Goal: Information Seeking & Learning: Find specific fact

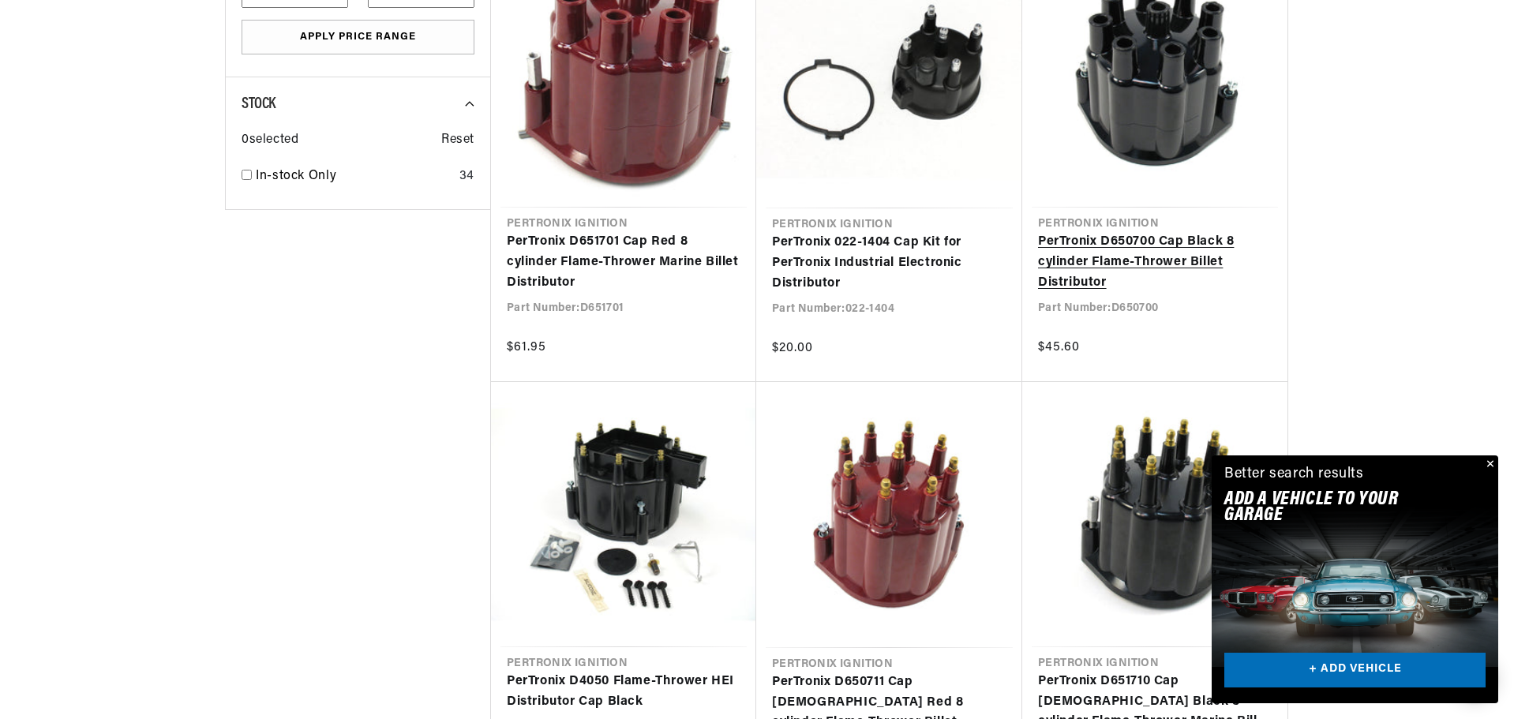
scroll to position [974, 0]
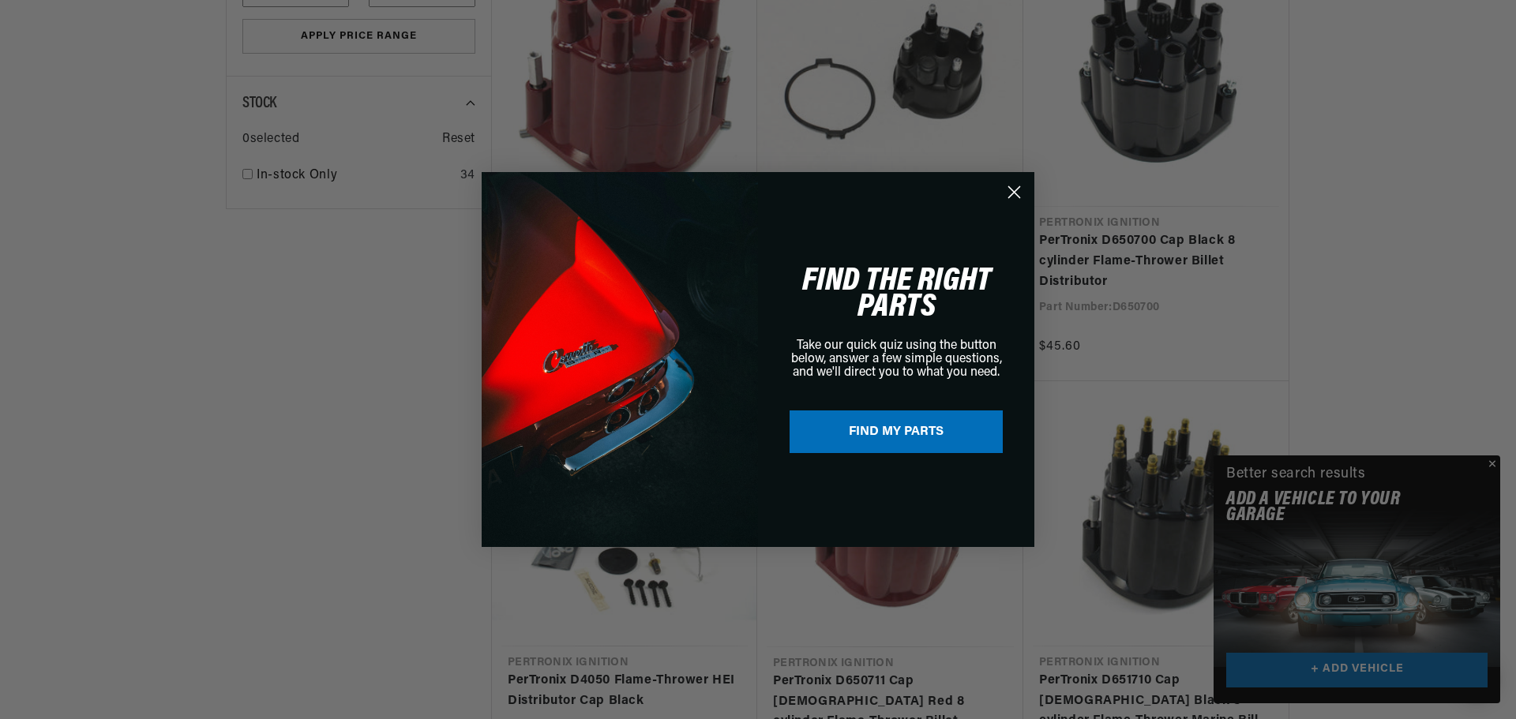
click at [1018, 193] on circle "Close dialog" at bounding box center [1014, 192] width 26 height 26
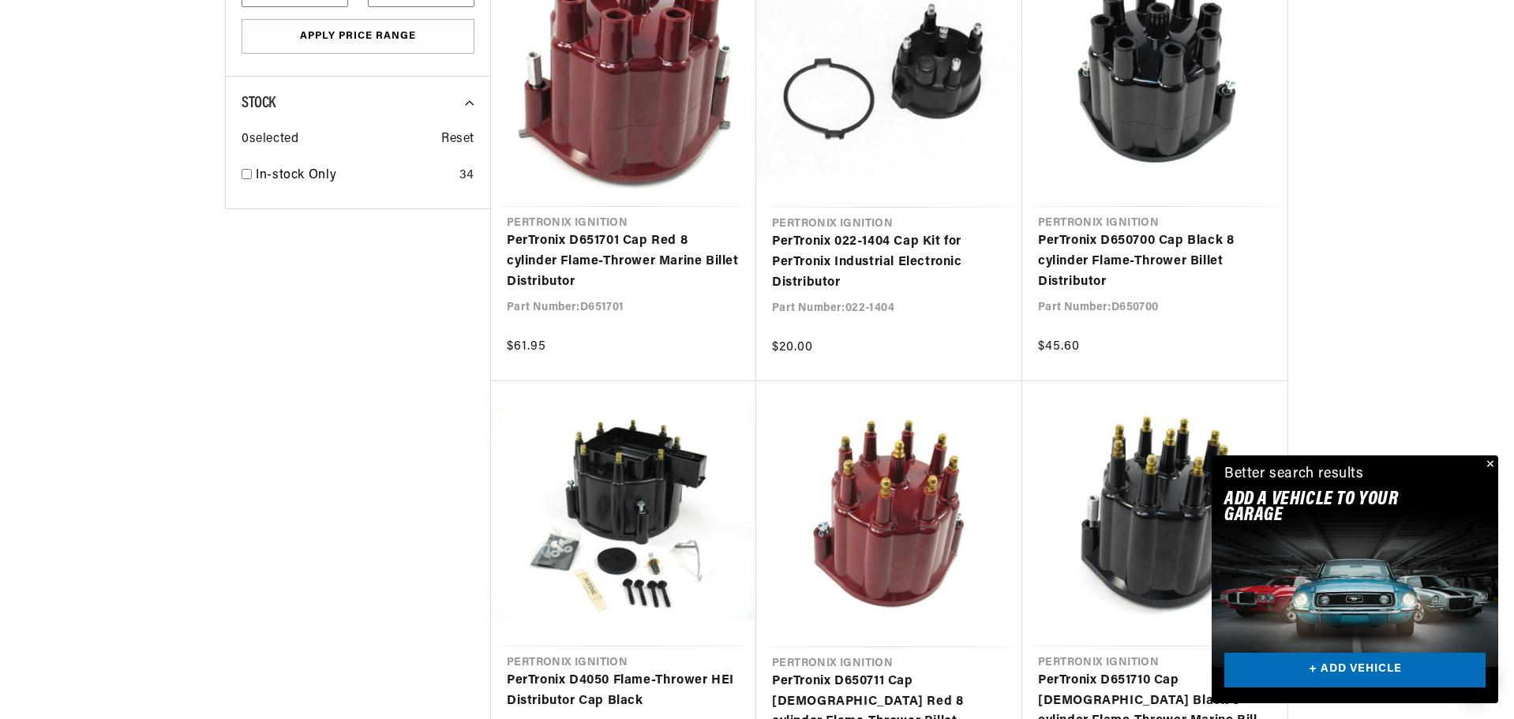
click at [1489, 462] on button "Close" at bounding box center [1489, 465] width 19 height 19
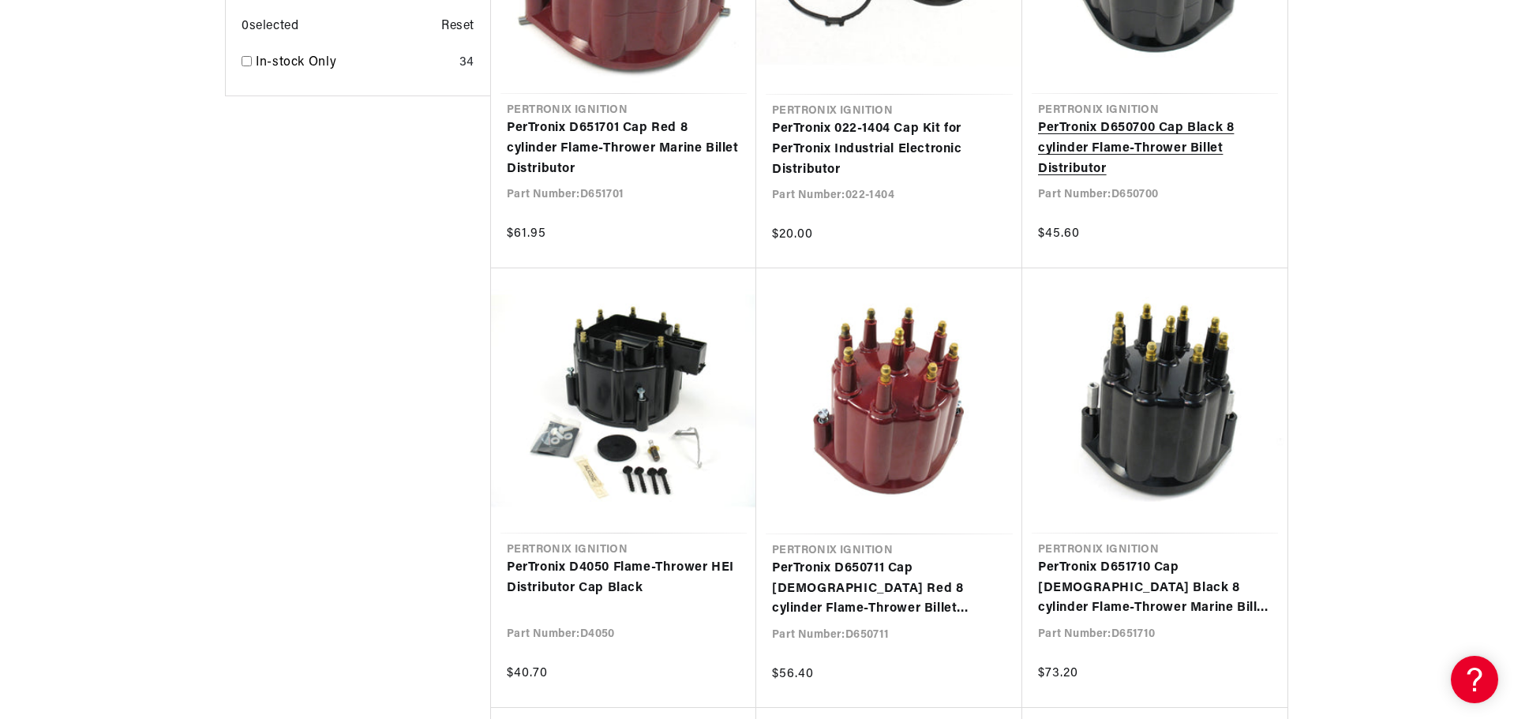
scroll to position [0, 986]
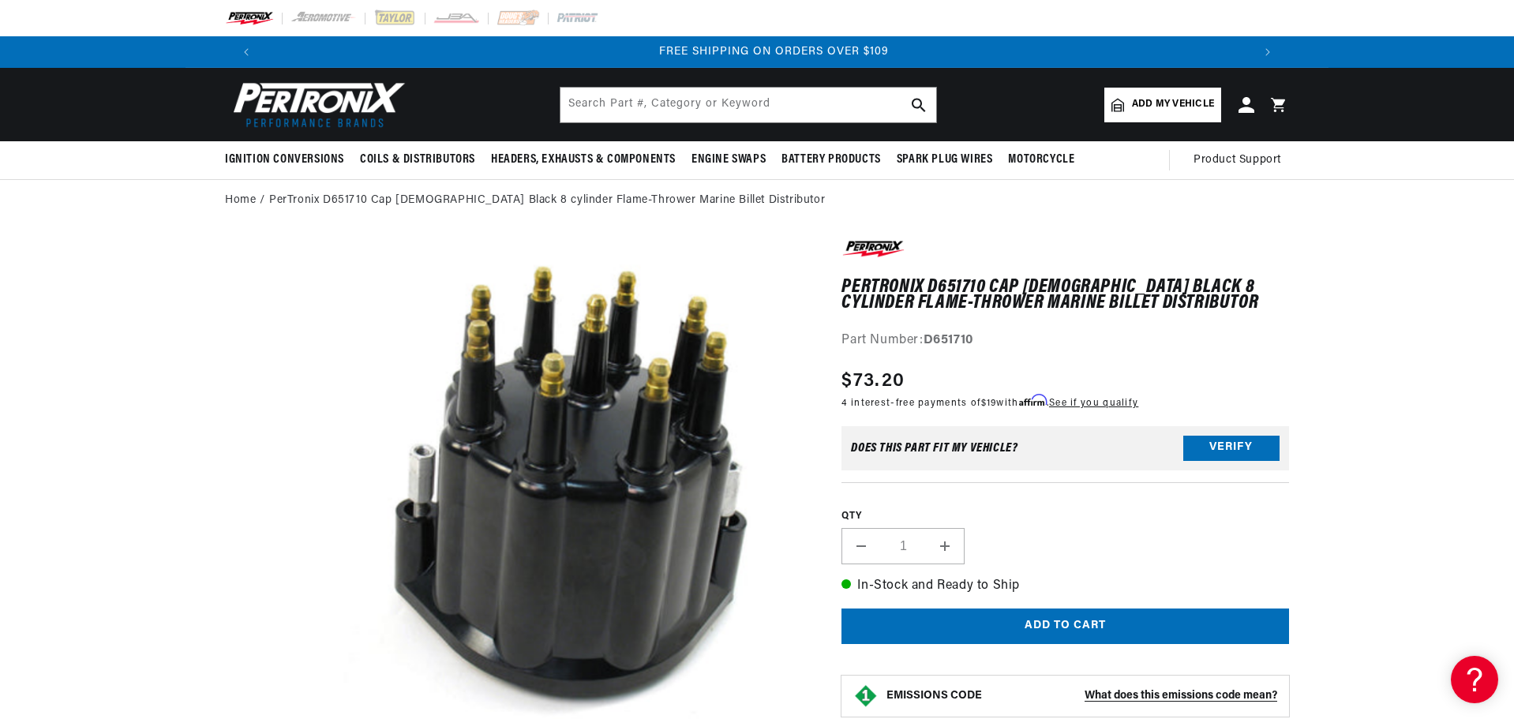
scroll to position [0, 1972]
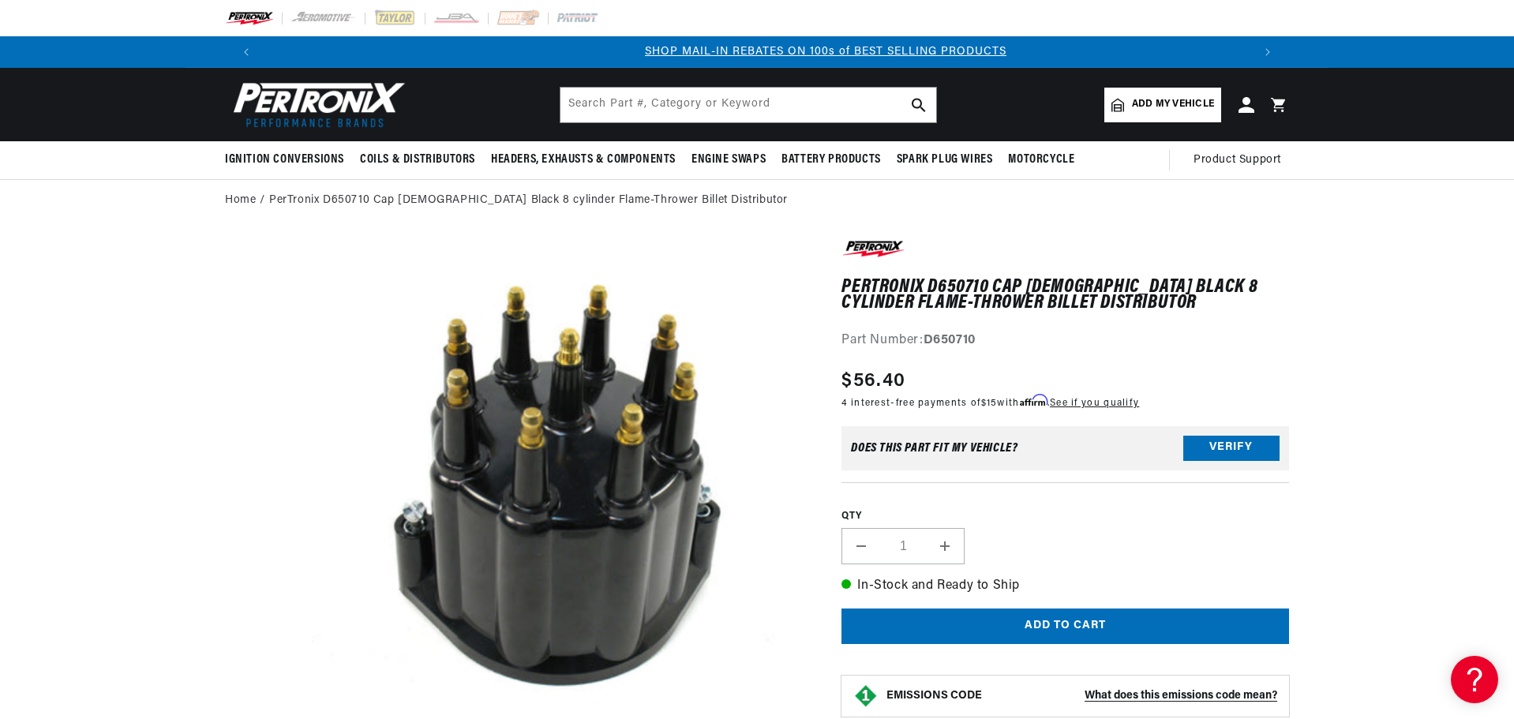
scroll to position [0, 986]
click at [964, 286] on h1 "PerTronix D650710 Cap [DEMOGRAPHIC_DATA] Black 8 cylinder Flame-Thrower Billet …" at bounding box center [1066, 295] width 448 height 32
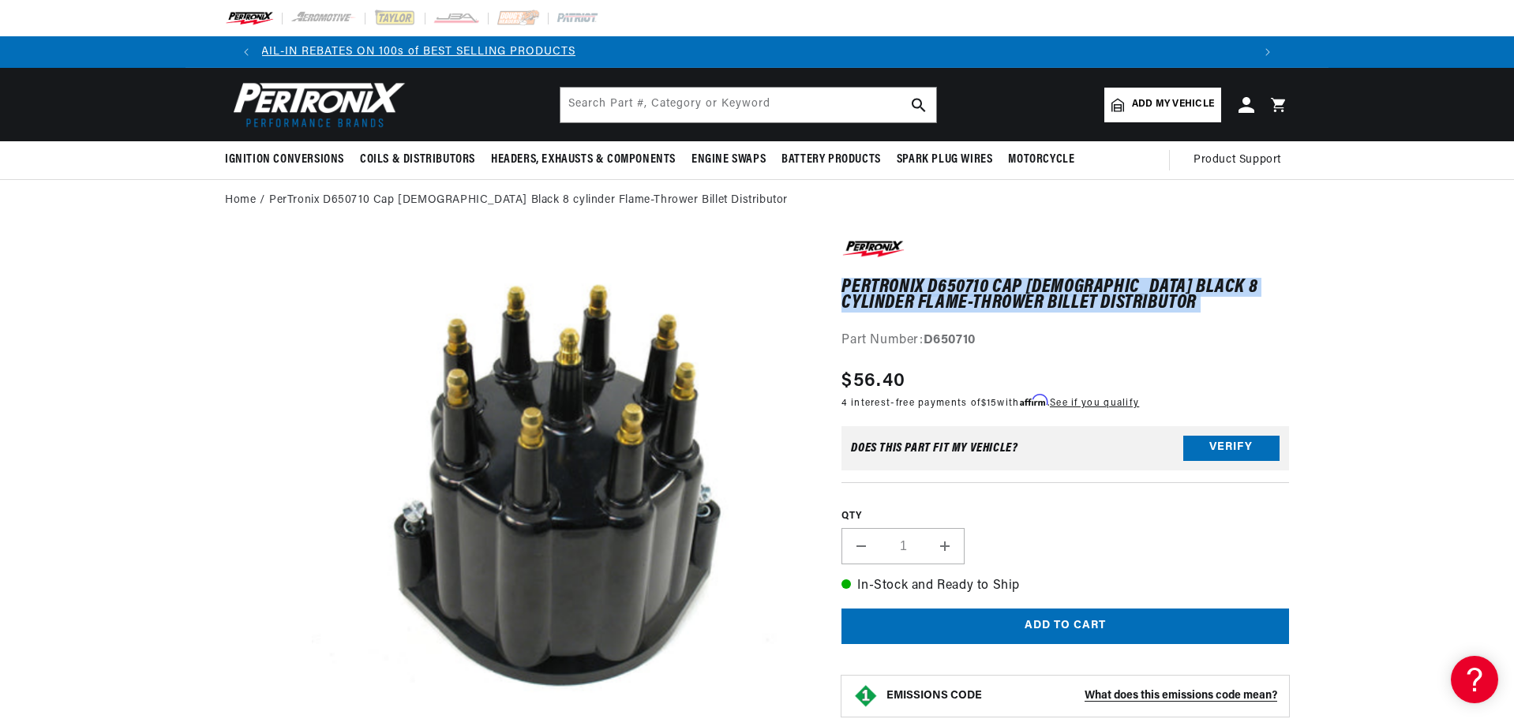
click at [964, 286] on h1 "PerTronix D650710 Cap [DEMOGRAPHIC_DATA] Black 8 cylinder Flame-Thrower Billet …" at bounding box center [1066, 295] width 448 height 32
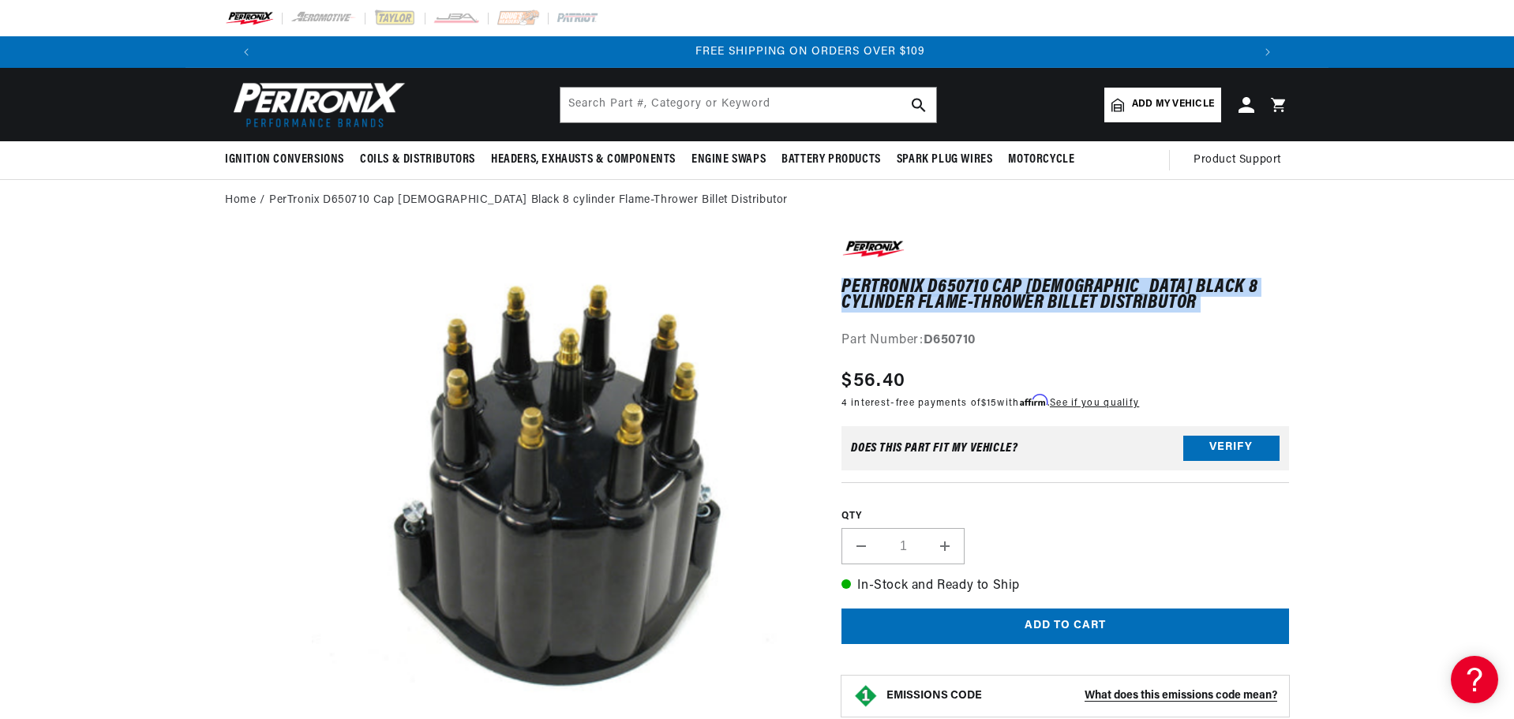
scroll to position [0, 1972]
click at [964, 286] on h1 "PerTronix D650710 Cap [DEMOGRAPHIC_DATA] Black 8 cylinder Flame-Thrower Billet …" at bounding box center [1066, 295] width 448 height 32
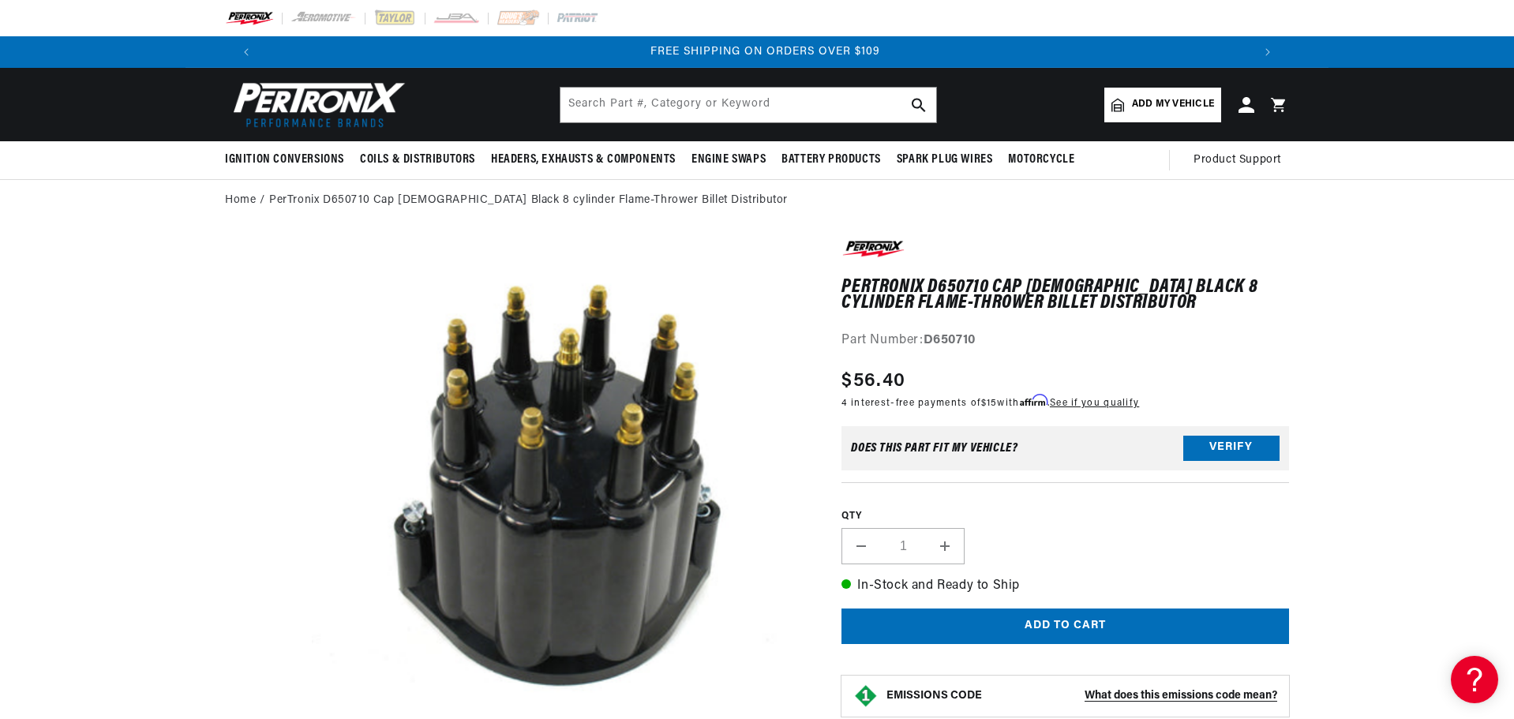
click at [964, 286] on h1 "PerTronix D650710 Cap [DEMOGRAPHIC_DATA] Black 8 cylinder Flame-Thrower Billet …" at bounding box center [1066, 295] width 448 height 32
copy h1 "D650710"
